Goal: Task Accomplishment & Management: Manage account settings

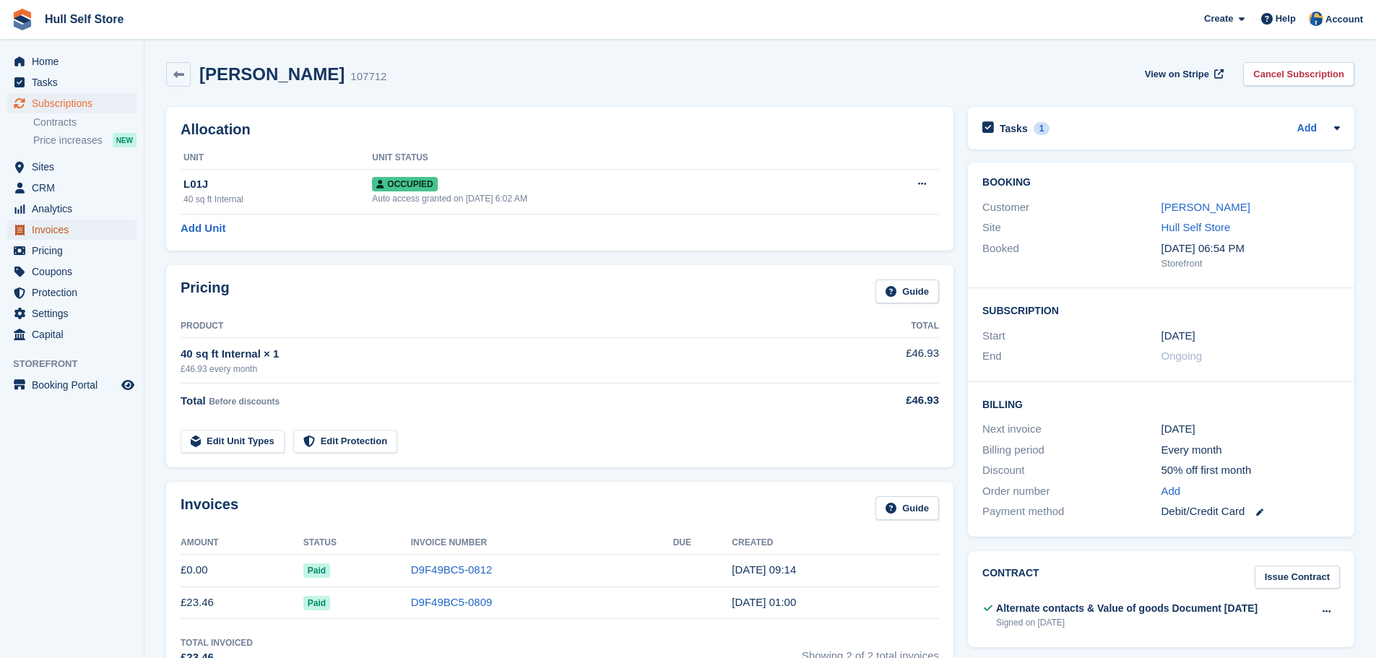
click at [80, 231] on span "Invoices" at bounding box center [75, 230] width 87 height 20
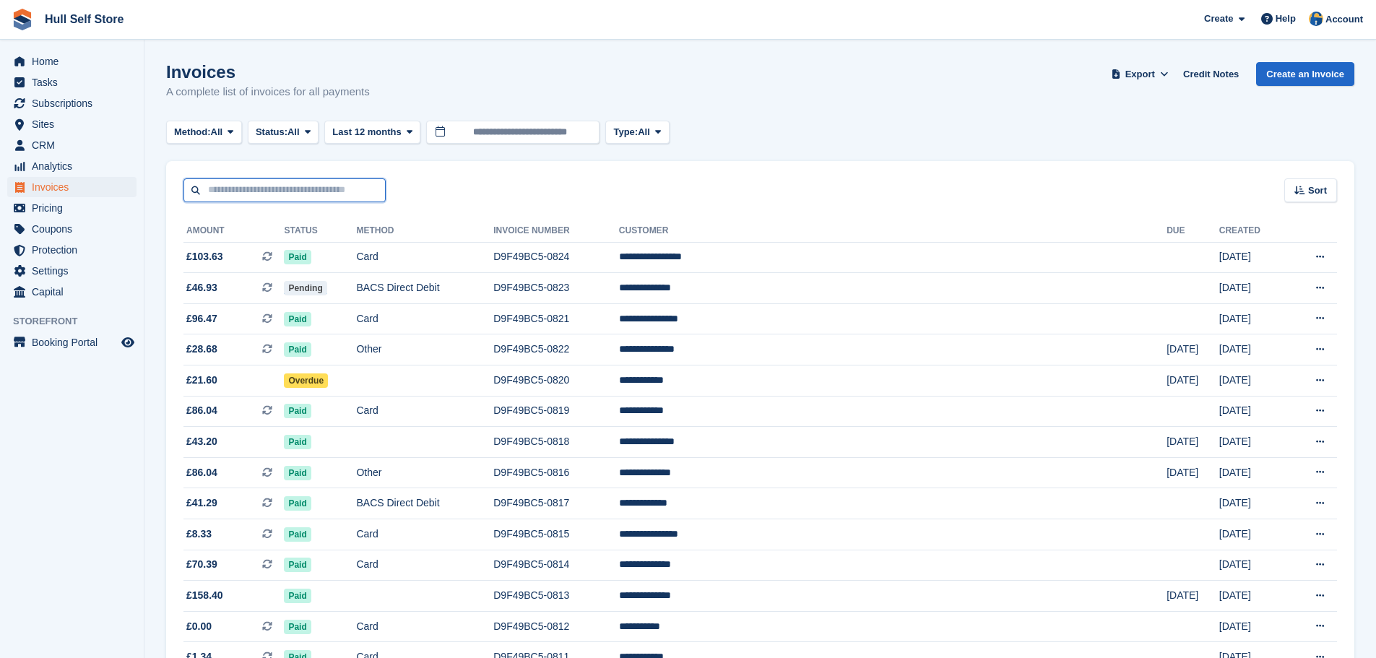
click at [228, 186] on input "text" at bounding box center [284, 190] width 202 height 24
type input "*****"
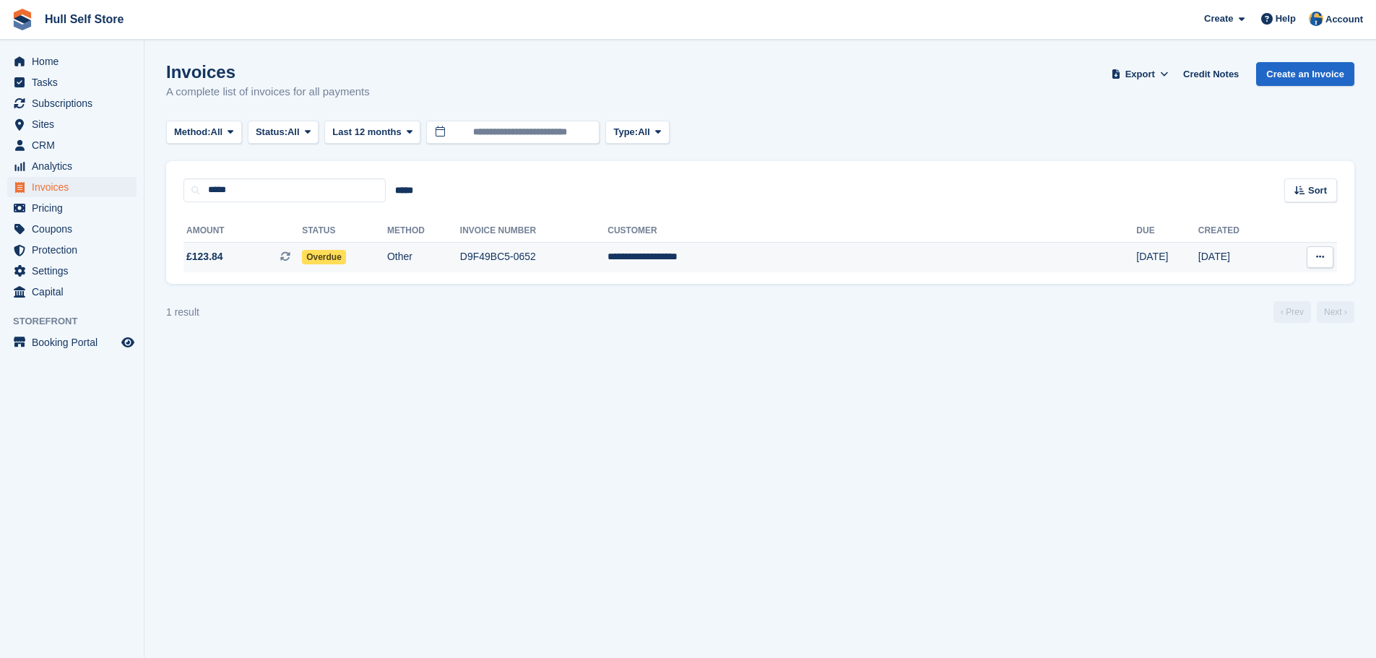
click at [346, 259] on span "Overdue" at bounding box center [324, 257] width 44 height 14
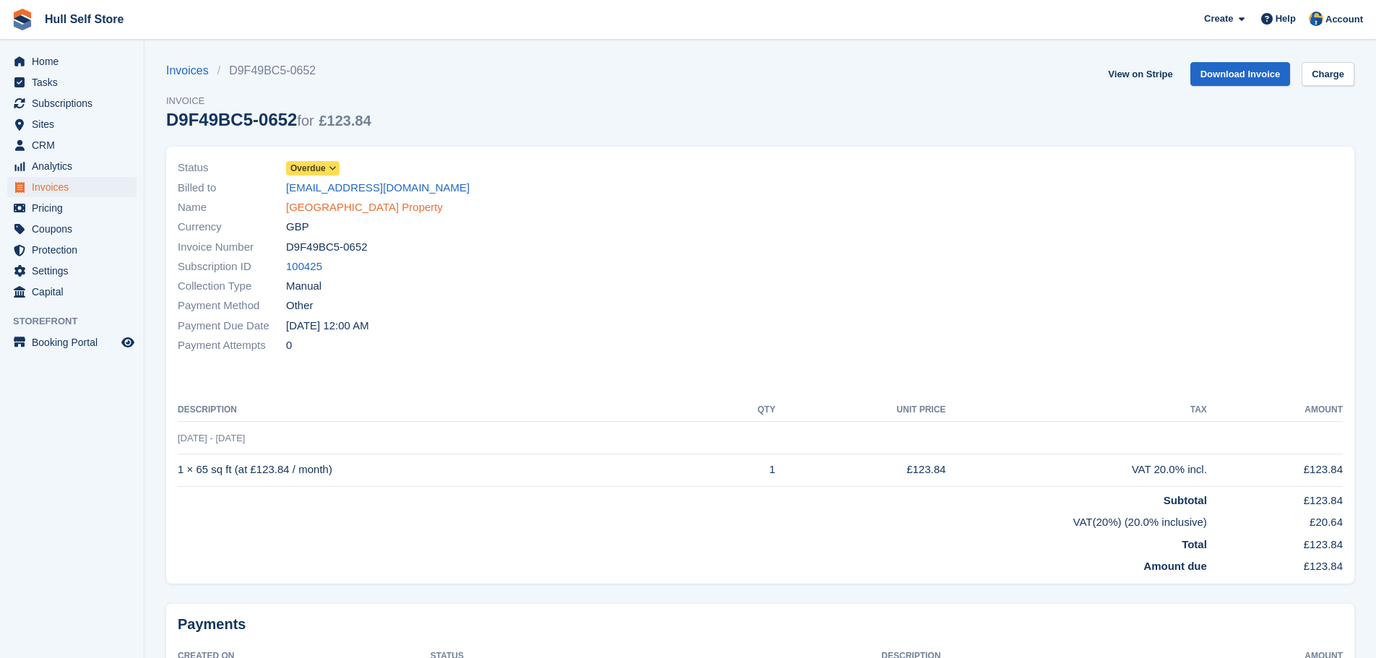
click at [356, 212] on link "Myton Gate Property" at bounding box center [364, 207] width 157 height 17
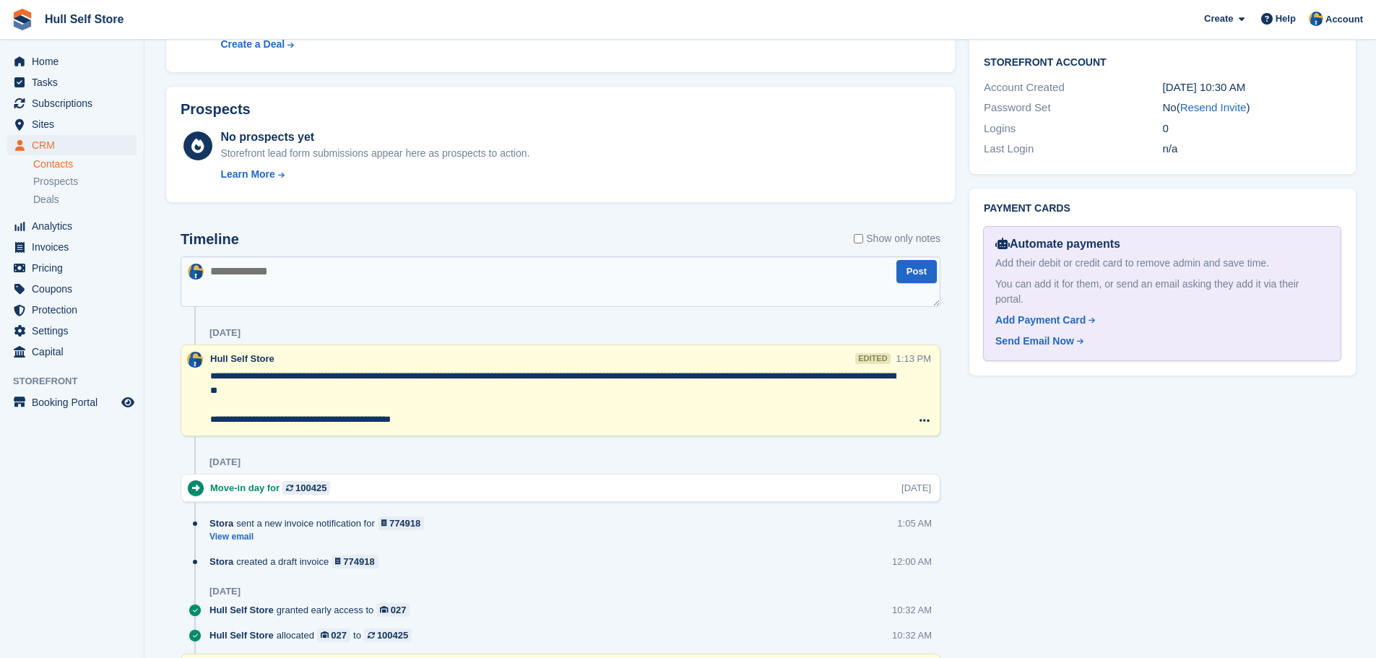
scroll to position [650, 0]
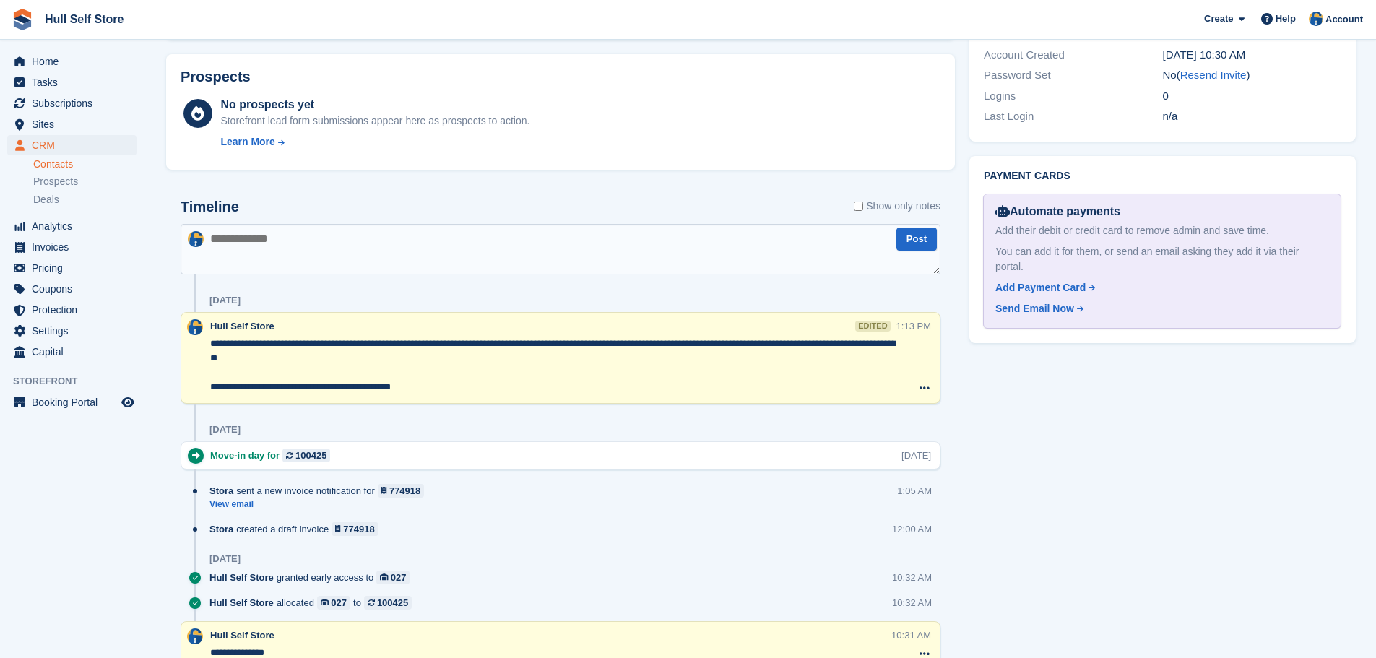
click at [306, 259] on textarea at bounding box center [561, 249] width 760 height 51
type textarea "**********"
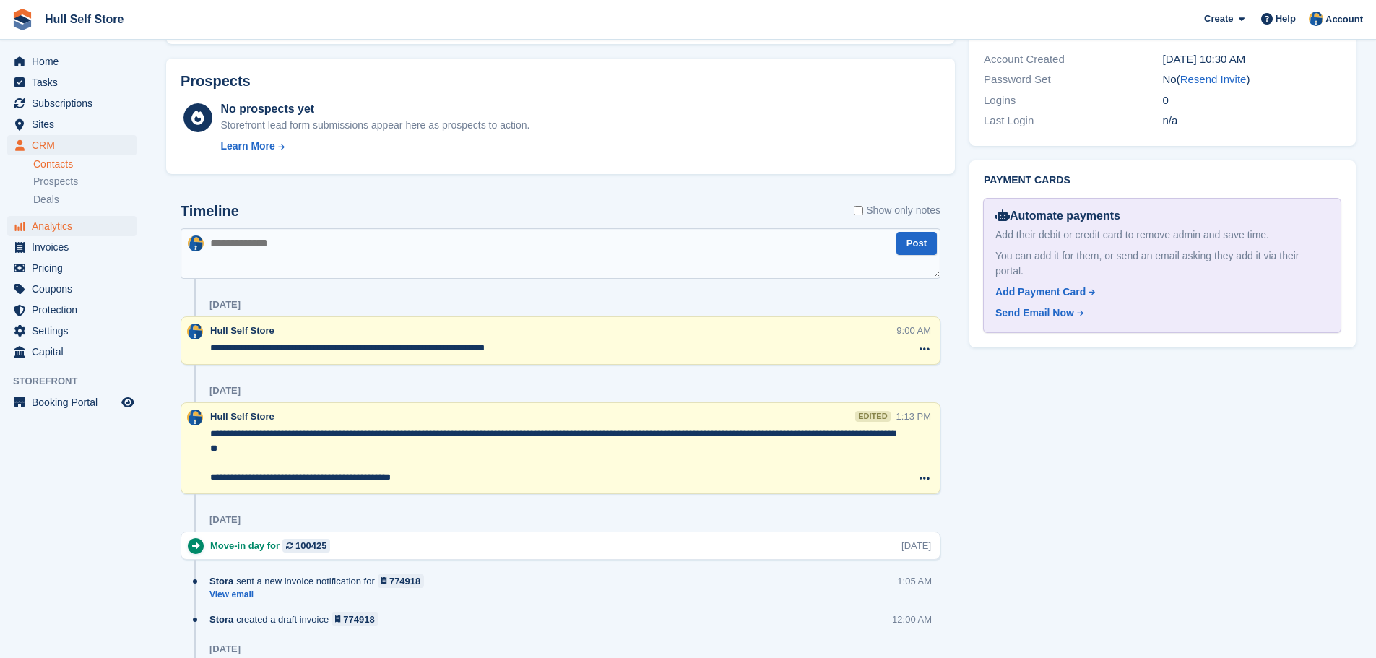
scroll to position [433, 0]
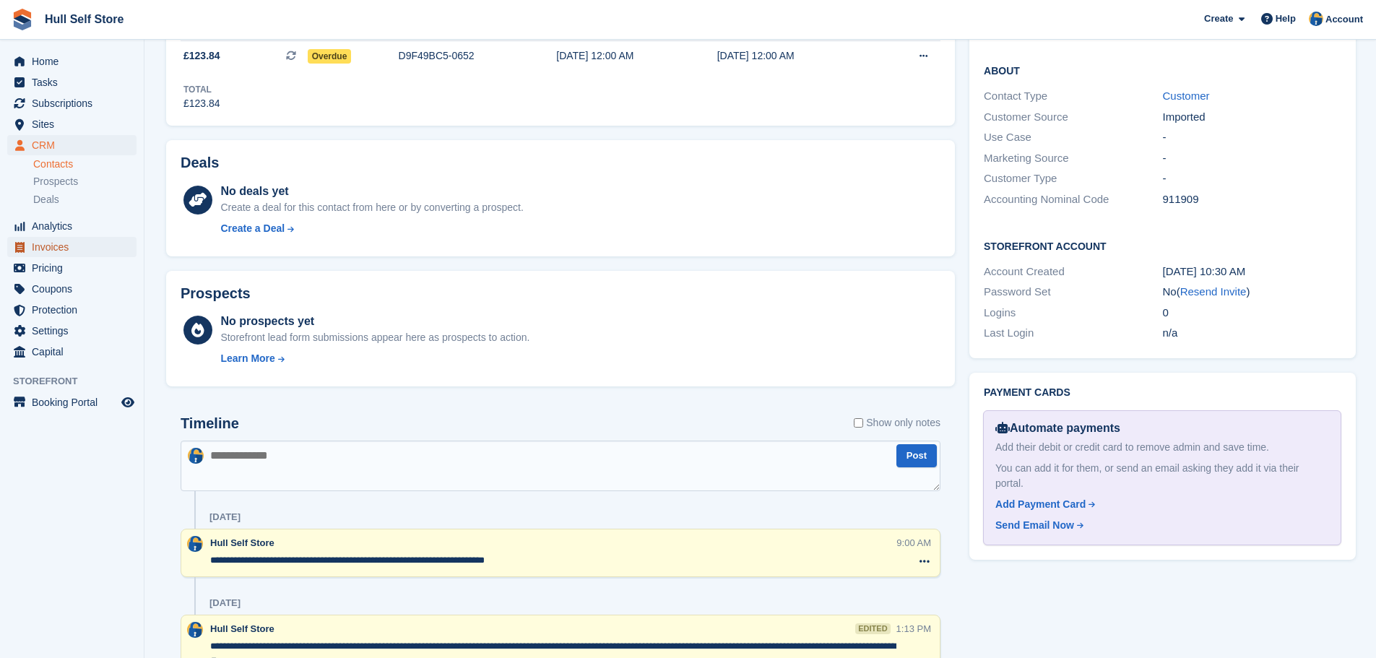
click at [64, 240] on span "Invoices" at bounding box center [75, 247] width 87 height 20
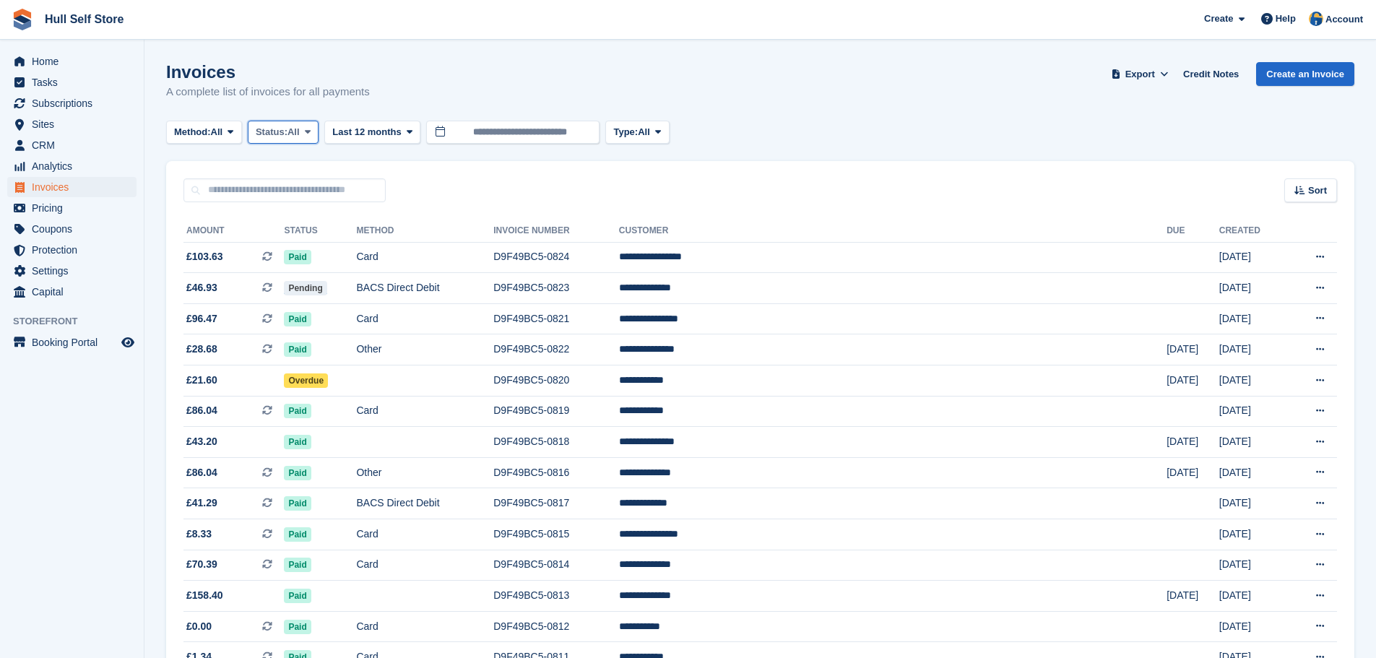
click at [271, 135] on span "Status:" at bounding box center [272, 132] width 32 height 14
click at [283, 241] on link "Open" at bounding box center [317, 244] width 126 height 26
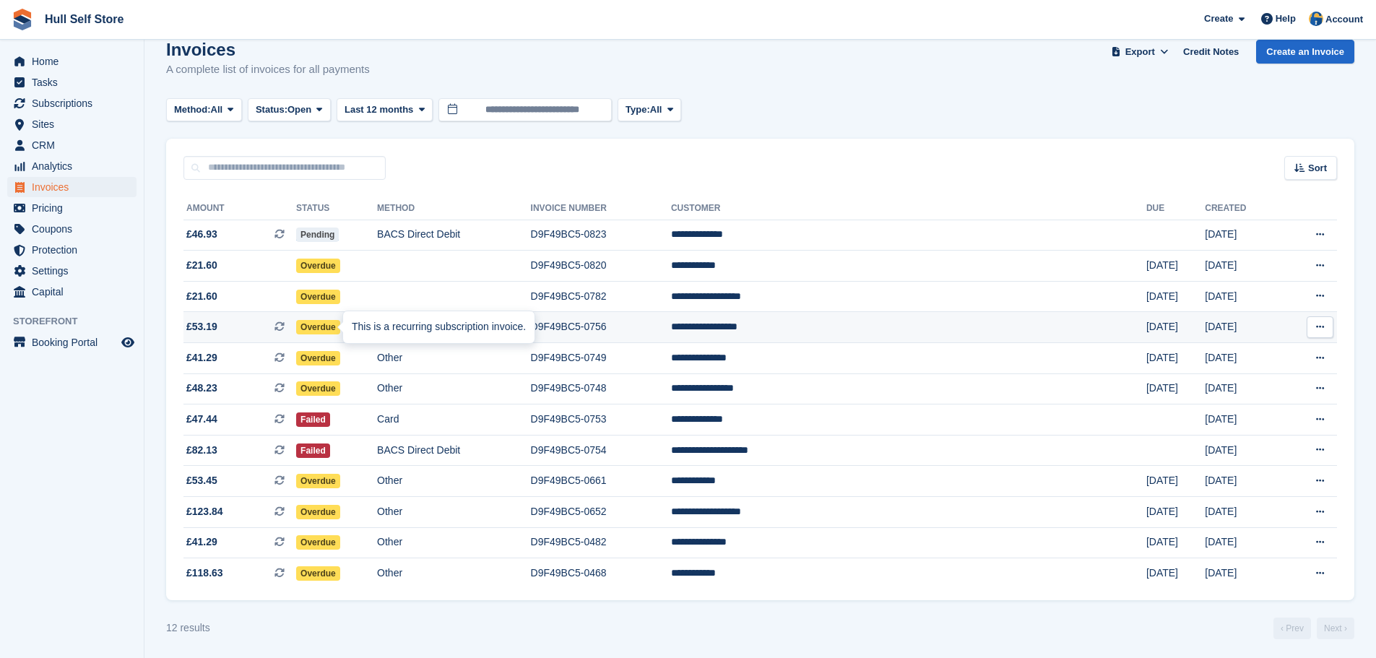
scroll to position [25, 0]
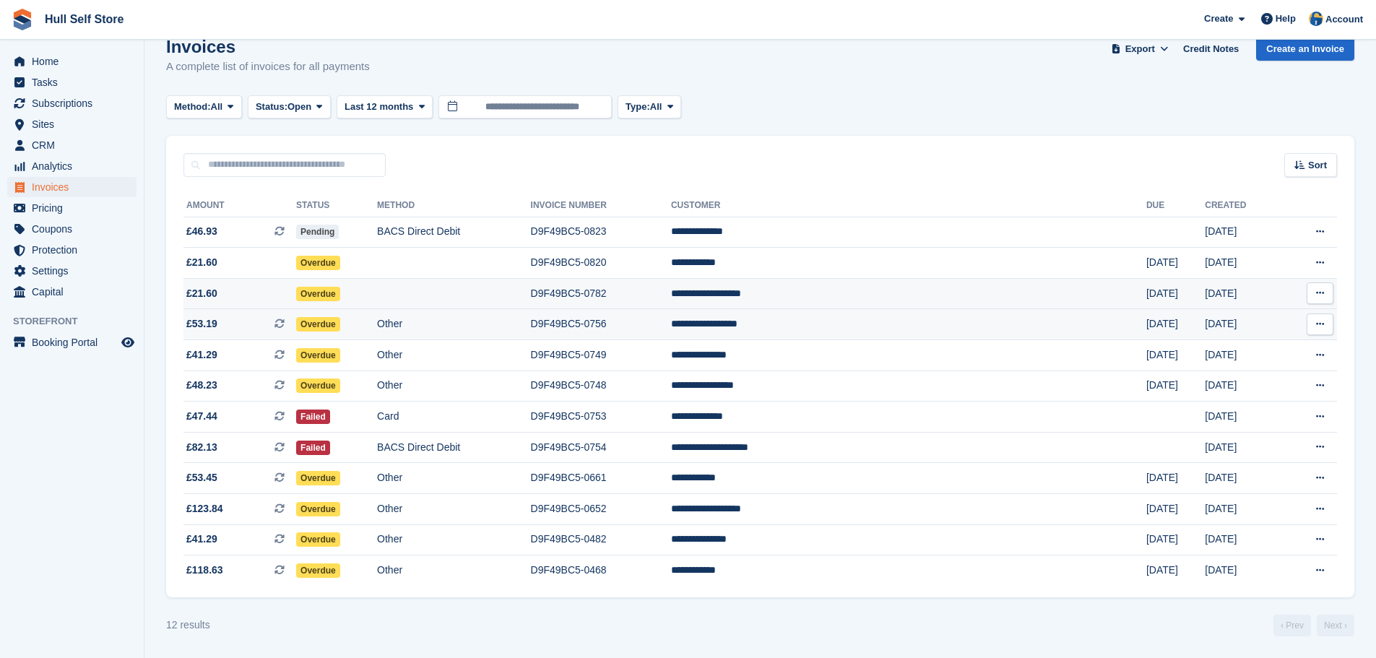
click at [474, 286] on td at bounding box center [453, 293] width 153 height 31
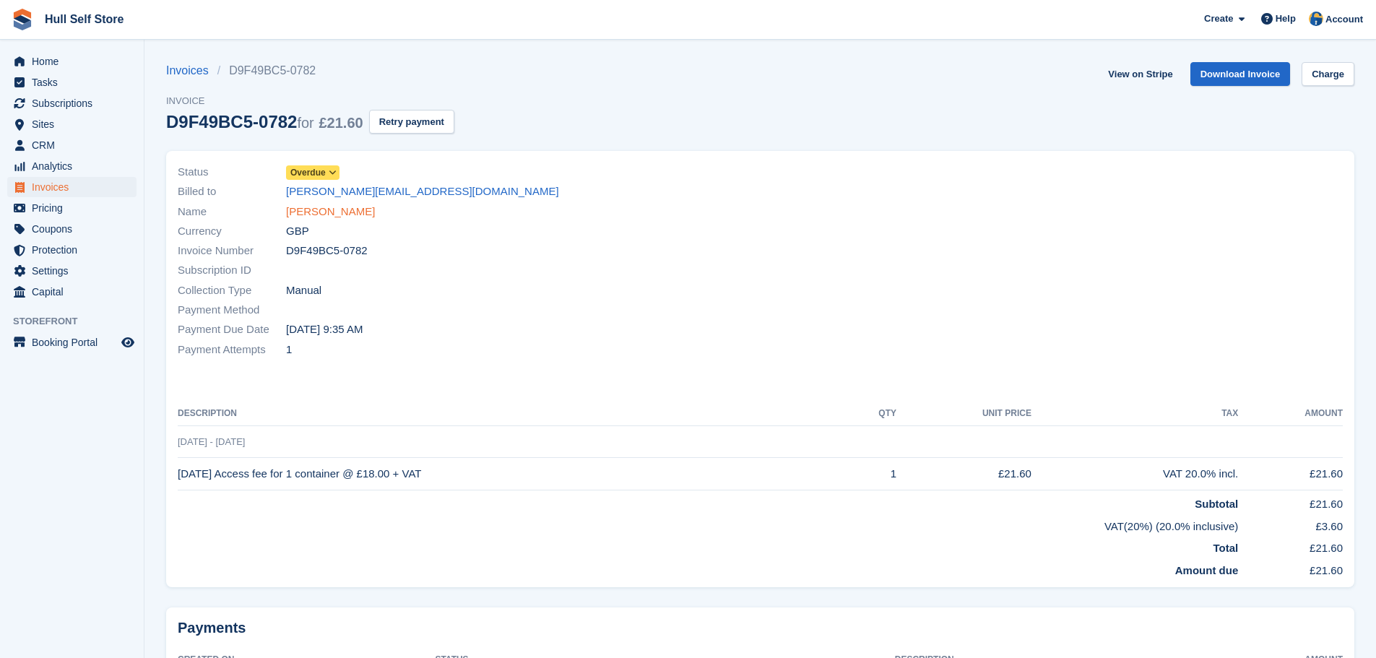
click at [299, 212] on link "David Asamoah-Parbi" at bounding box center [330, 212] width 89 height 17
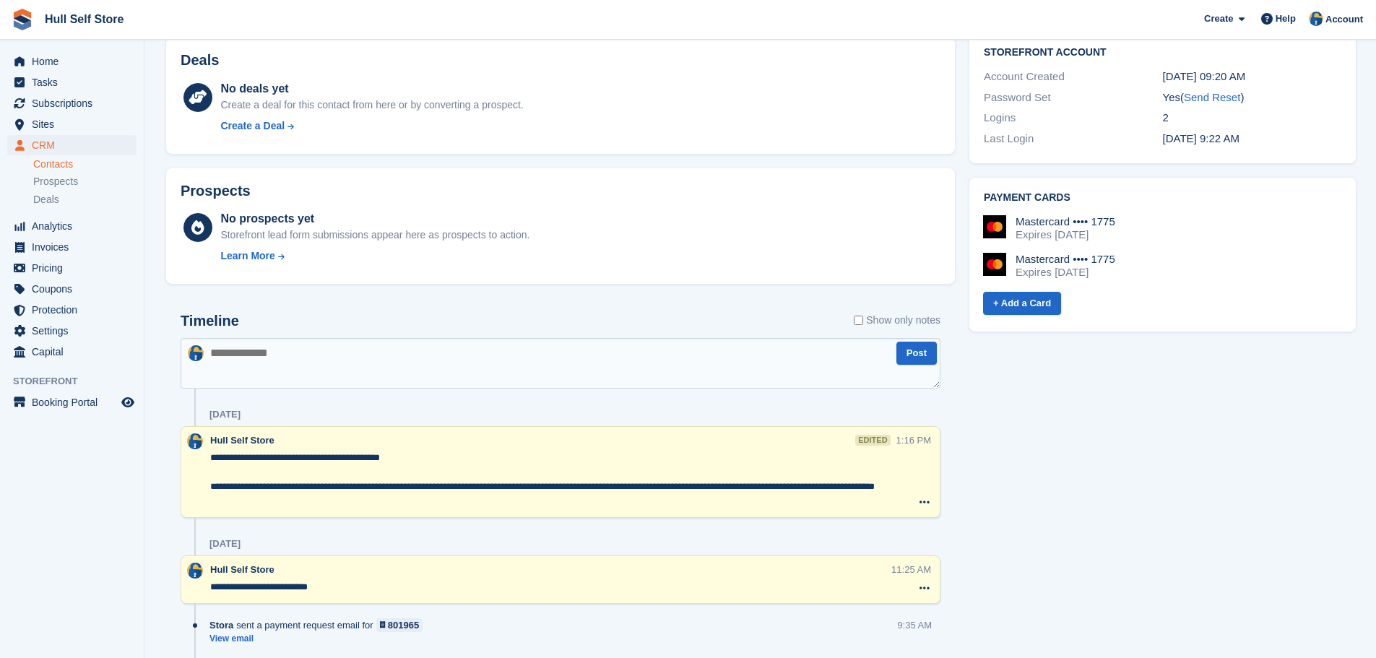
scroll to position [578, 0]
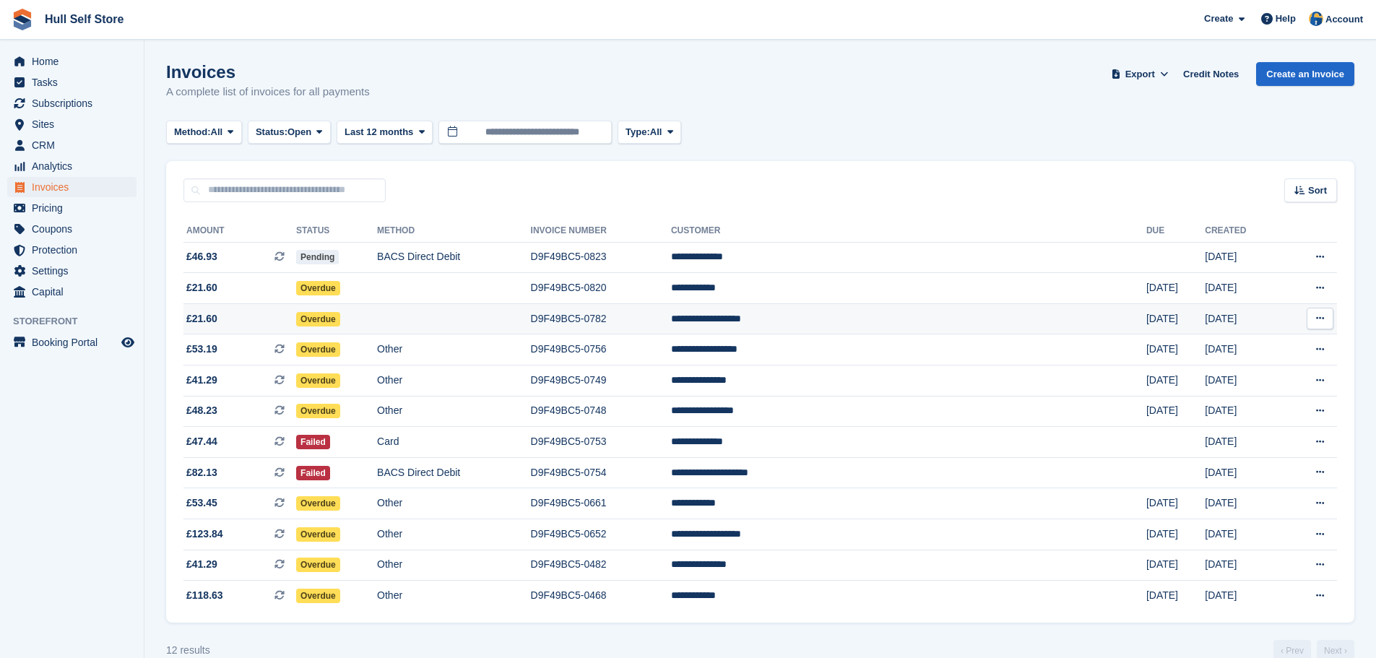
scroll to position [25, 0]
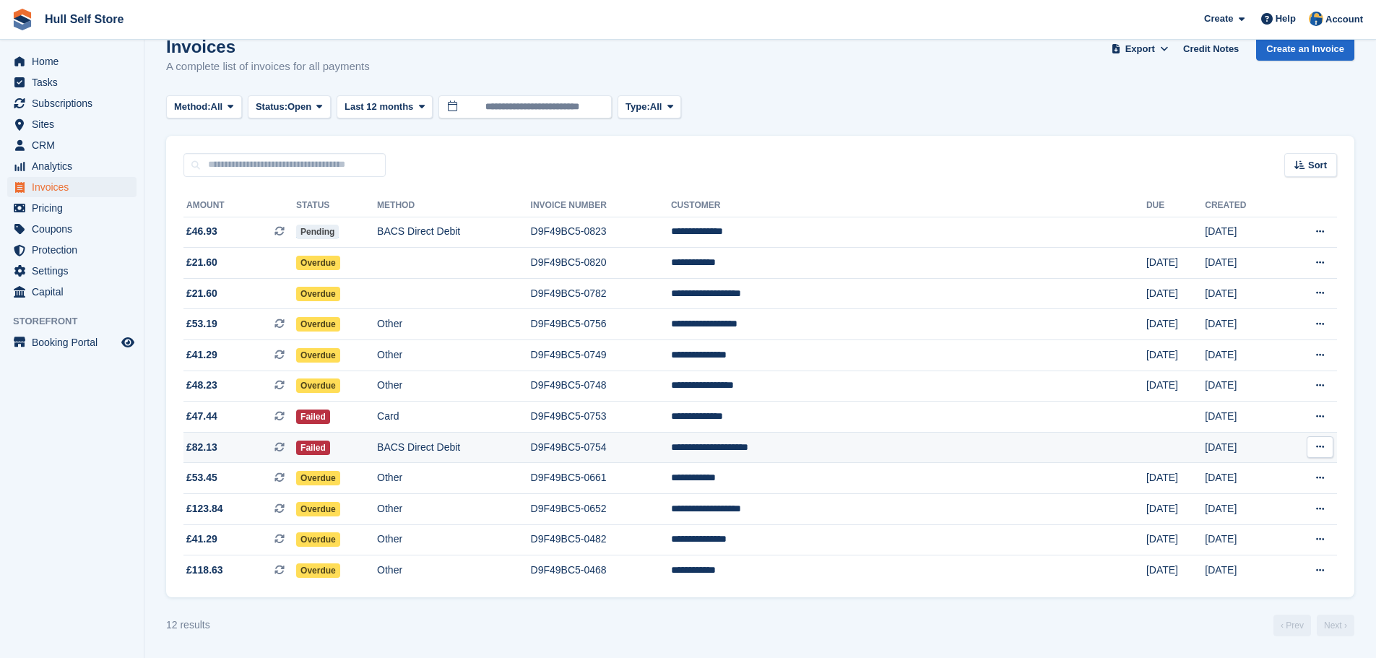
click at [530, 441] on td "BACS Direct Debit" at bounding box center [453, 447] width 153 height 31
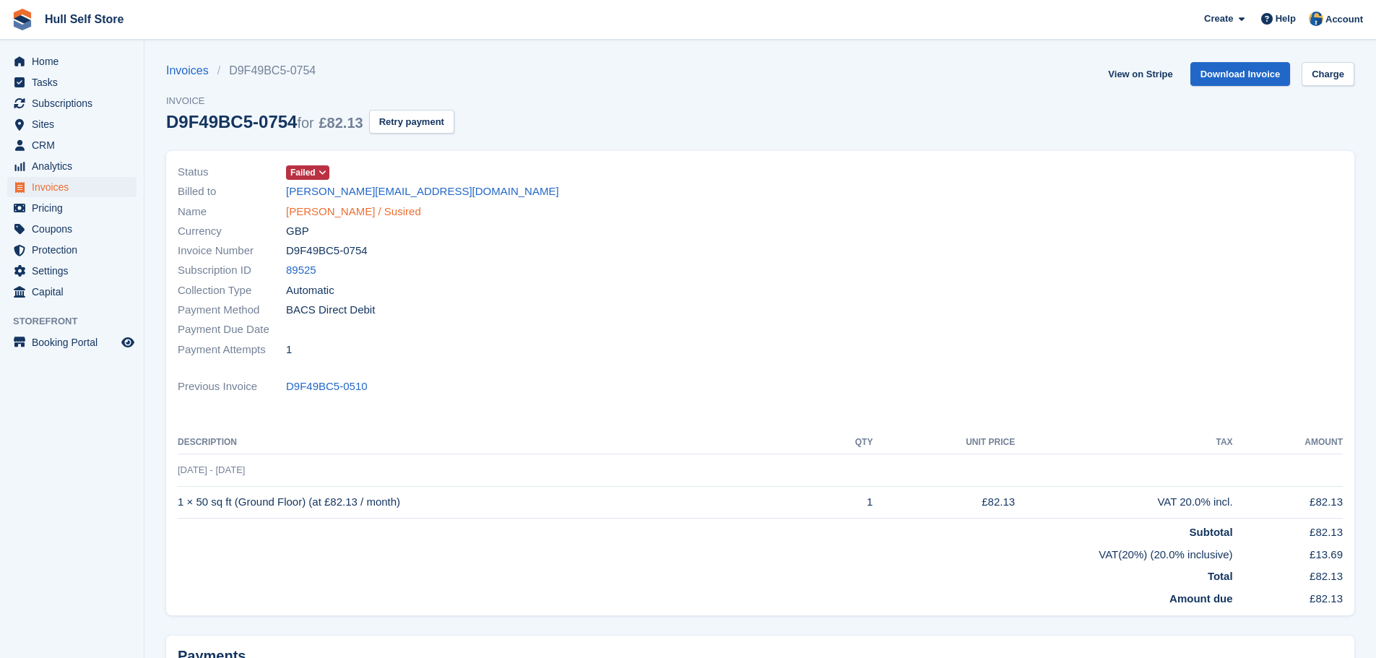
click at [355, 209] on link "Susan Hogan / Susired" at bounding box center [353, 212] width 135 height 17
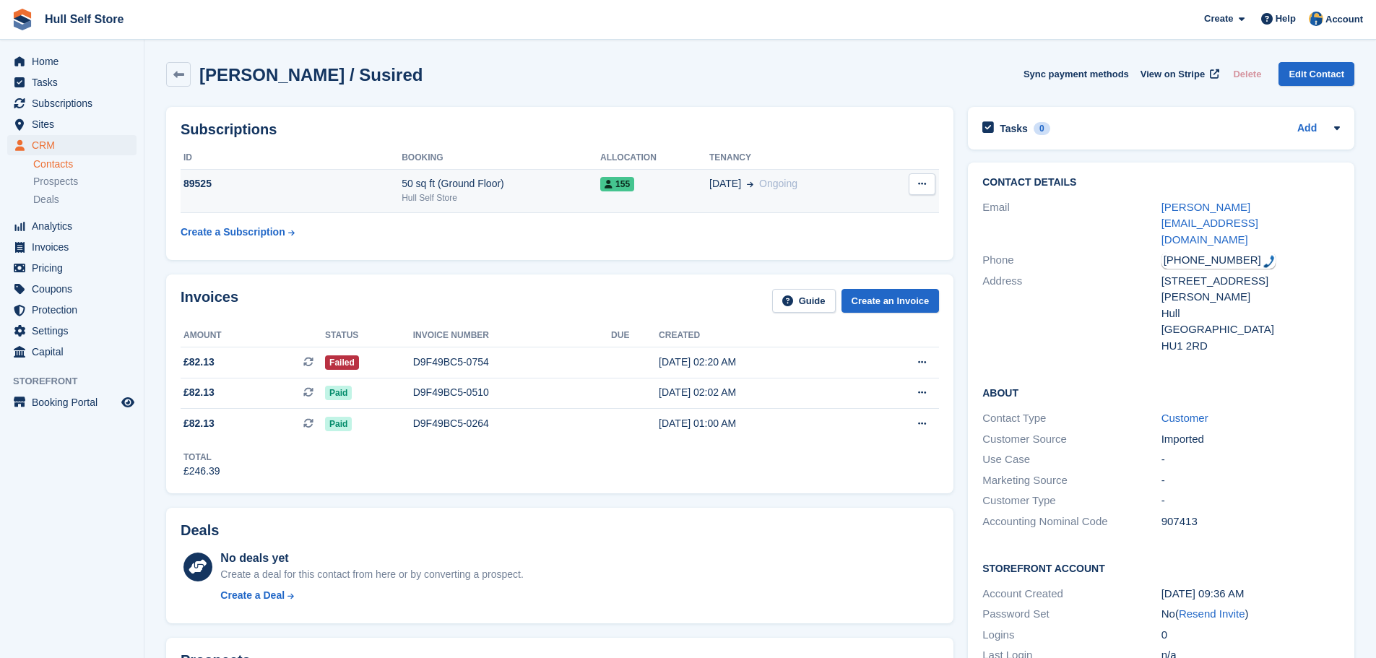
click at [742, 191] on span at bounding box center [747, 183] width 12 height 15
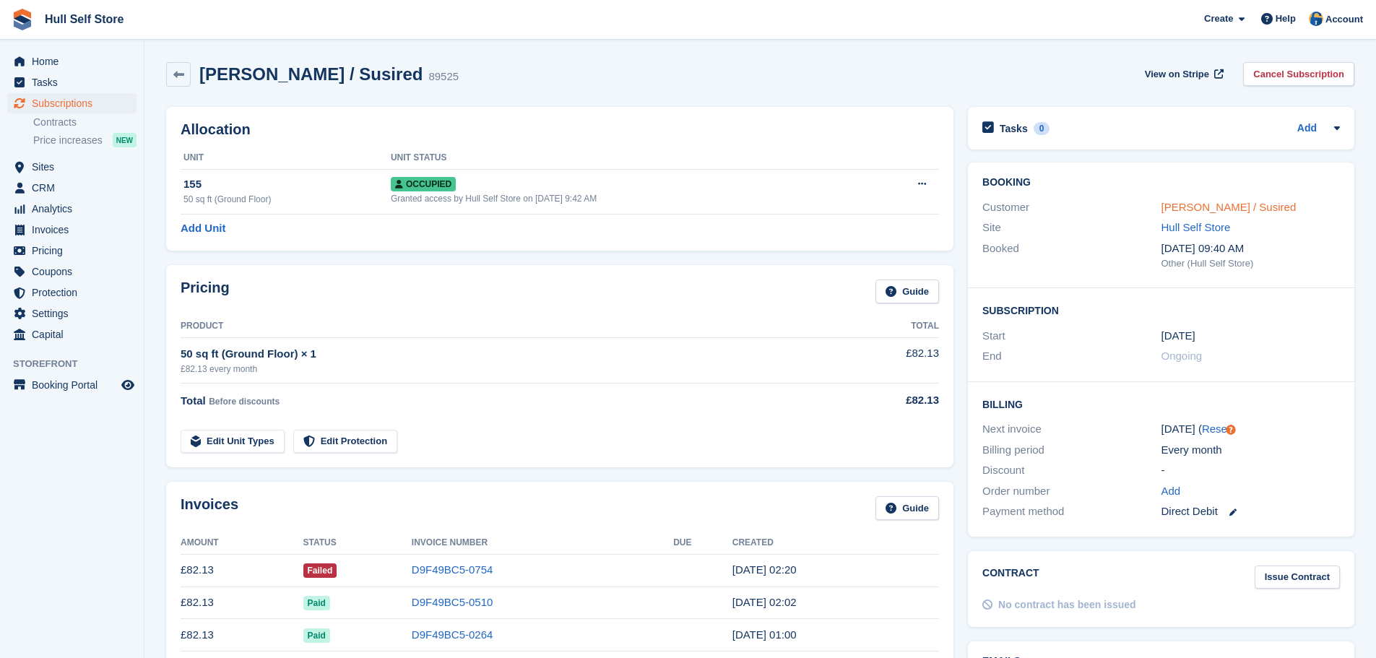
click at [1199, 201] on link "[PERSON_NAME] / Susired" at bounding box center [1228, 207] width 135 height 12
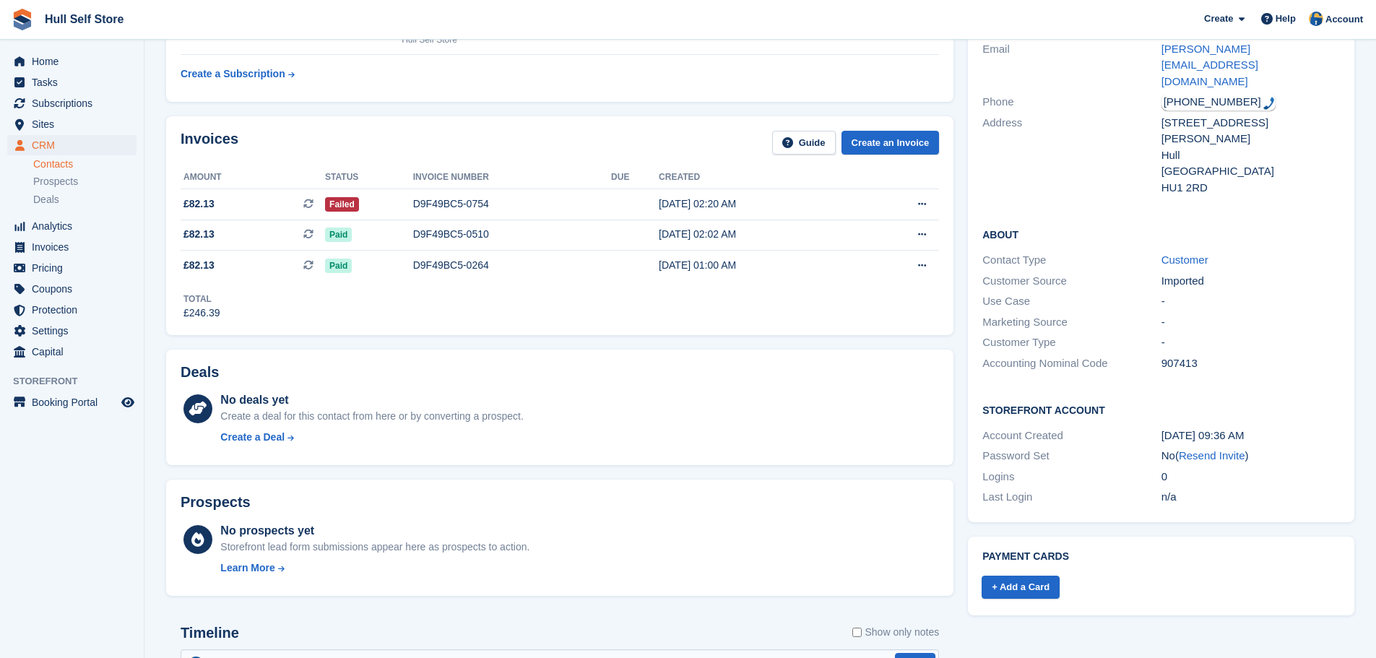
scroll to position [433, 0]
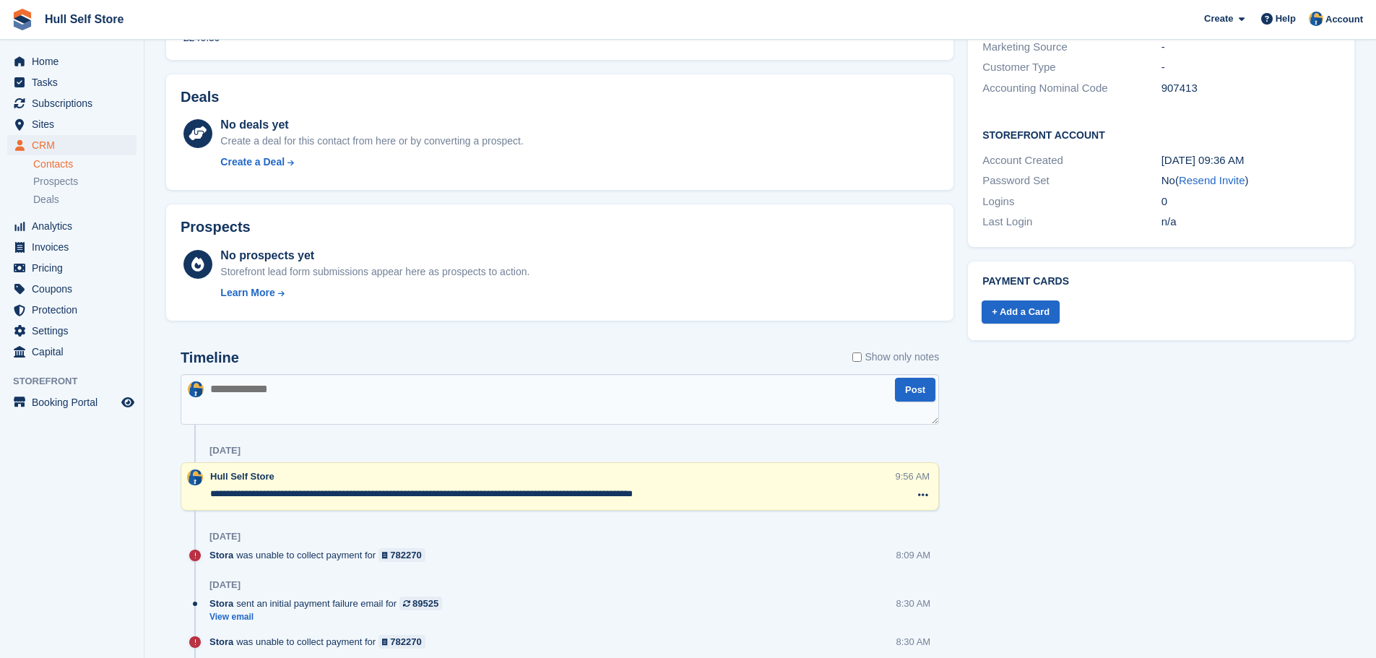
click at [211, 494] on textarea "**********" at bounding box center [552, 494] width 685 height 14
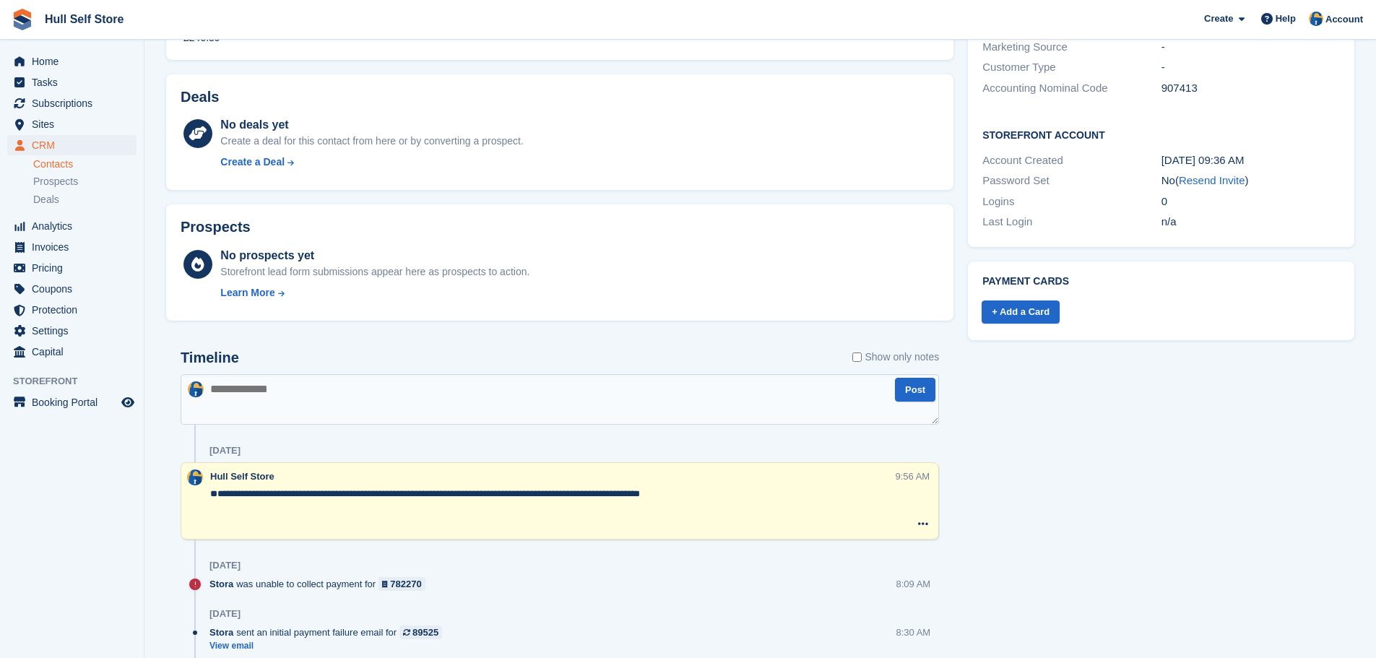
click at [224, 501] on textarea "**********" at bounding box center [552, 508] width 685 height 43
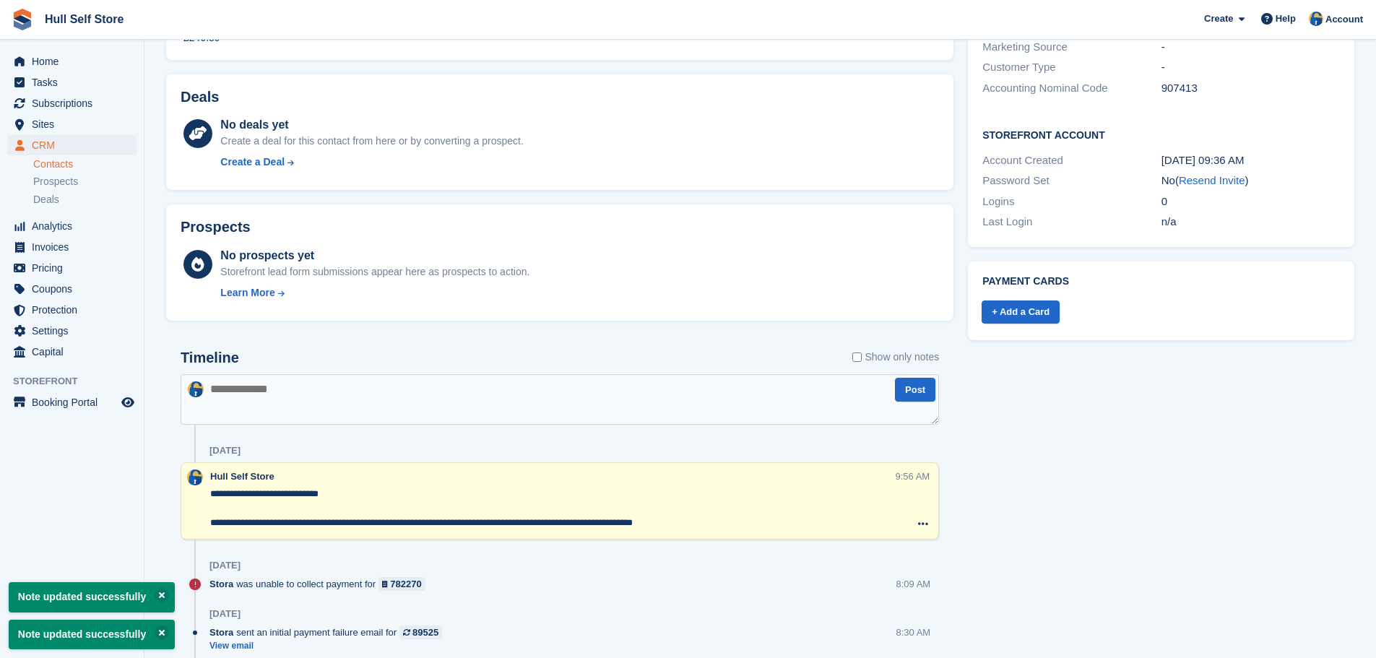
type textarea "**********"
click at [1060, 457] on div "Tasks 0 Add No tasks related to Susan Hogan / Susired Contact Details Email sus…" at bounding box center [1161, 406] width 401 height 1481
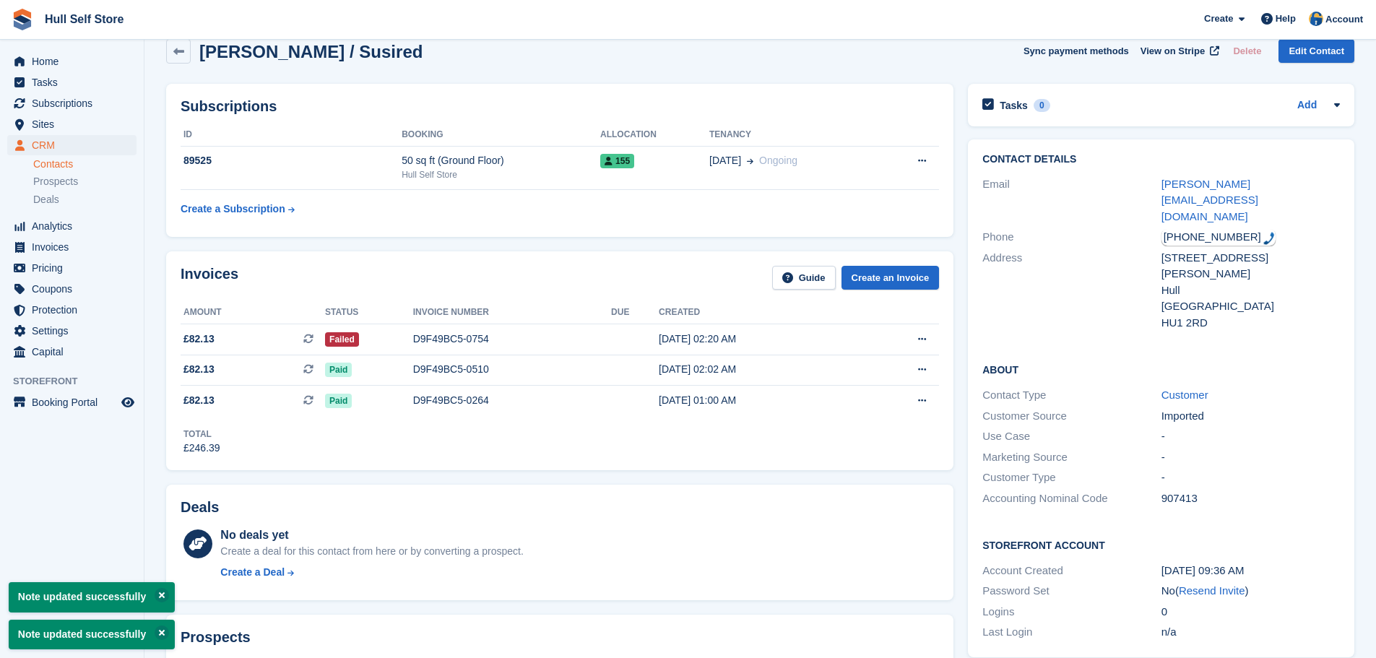
scroll to position [0, 0]
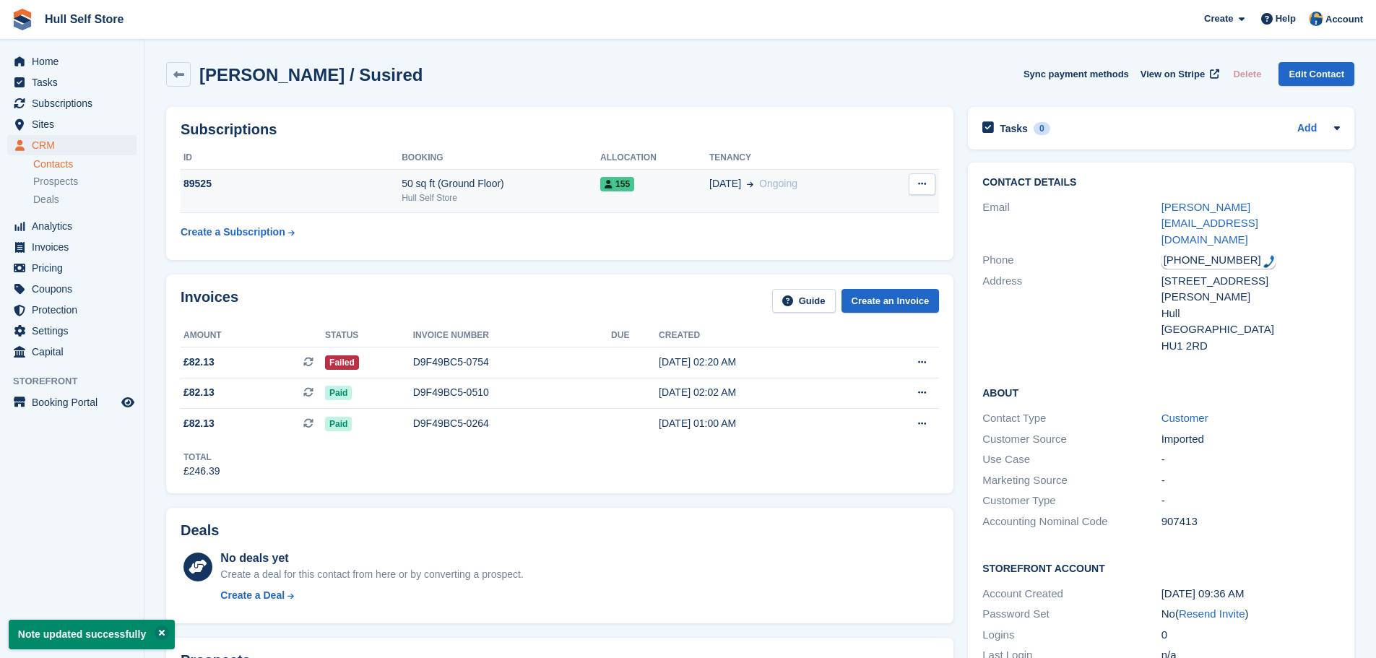
click at [659, 191] on div "155" at bounding box center [654, 183] width 109 height 15
